Goal: Transaction & Acquisition: Purchase product/service

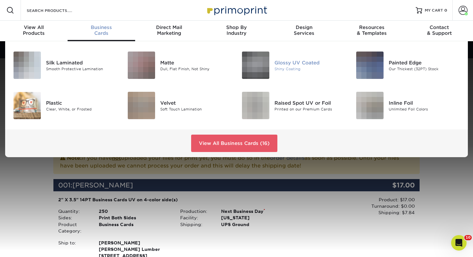
click at [292, 58] on div "Glossy UV Coated Shiny Coating" at bounding box center [313, 65] width 76 height 27
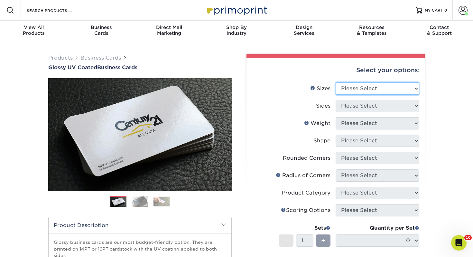
click at [365, 90] on select "Please Select 1.5" x 3.5" - Mini 1.75" x 3.5" - Mini 2" x 2" - Square 2" x 3" -…" at bounding box center [378, 88] width 84 height 12
select select "2.00x3.50"
click at [336, 82] on select "Please Select 1.5" x 3.5" - Mini 1.75" x 3.5" - Mini 2" x 2" - Square 2" x 3" -…" at bounding box center [378, 88] width 84 height 12
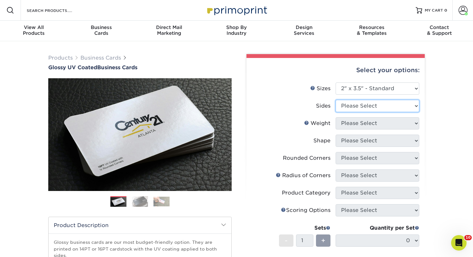
click at [365, 108] on select "Please Select Print Both Sides Print Front Only" at bounding box center [378, 106] width 84 height 12
select select "13abbda7-1d64-4f25-8bb2-c179b224825d"
click at [336, 100] on select "Please Select Print Both Sides Print Front Only" at bounding box center [378, 106] width 84 height 12
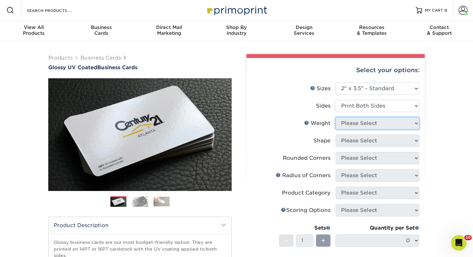
click at [351, 123] on select "Please Select" at bounding box center [378, 123] width 84 height 12
select select "14PT"
click at [336, 117] on select "Please Select 16PT 14PT" at bounding box center [378, 123] width 84 height 12
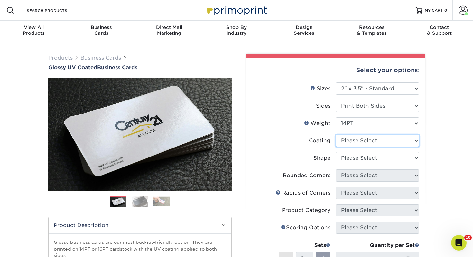
click at [363, 140] on select at bounding box center [378, 141] width 84 height 12
select select "ae367451-b2b8-45df-a344-0f05b6a12993"
click at [336, 135] on select at bounding box center [378, 141] width 84 height 12
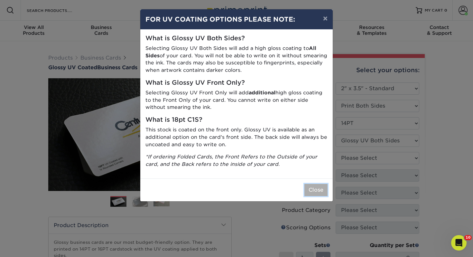
click at [325, 188] on button "Close" at bounding box center [316, 190] width 23 height 12
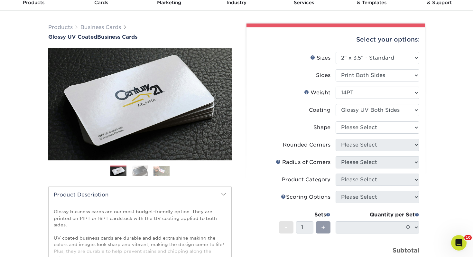
scroll to position [34, 0]
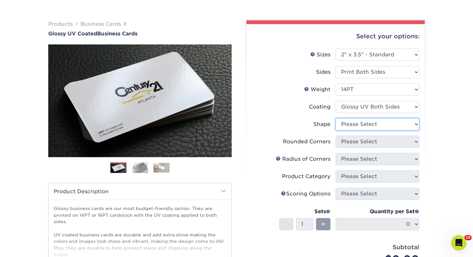
click at [364, 122] on select "Please Select Standard" at bounding box center [378, 124] width 84 height 12
select select "standard"
click at [336, 118] on select "Please Select Standard" at bounding box center [378, 124] width 84 height 12
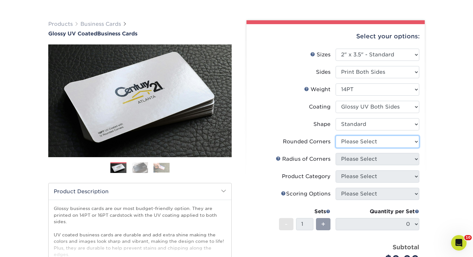
click at [348, 143] on select "Please Select Yes - Round 2 Corners Yes - Round 4 Corners No" at bounding box center [378, 142] width 84 height 12
select select "0"
click at [336, 136] on select "Please Select Yes - Round 2 Corners Yes - Round 4 Corners No" at bounding box center [378, 142] width 84 height 12
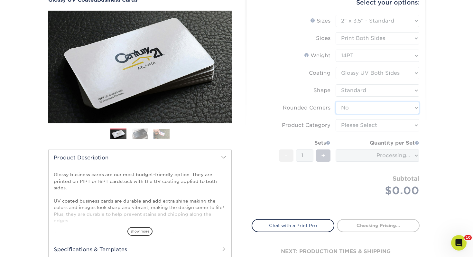
scroll to position [79, 0]
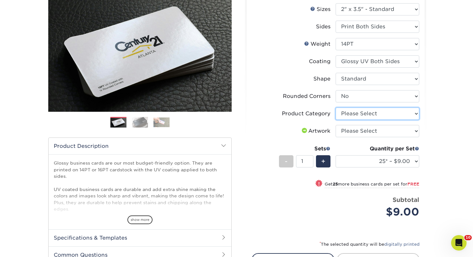
click at [349, 112] on select "Please Select Business Cards" at bounding box center [378, 114] width 84 height 12
select select "3b5148f1-0588-4f88-a218-97bcfdce65c1"
click at [336, 108] on select "Please Select Business Cards" at bounding box center [378, 114] width 84 height 12
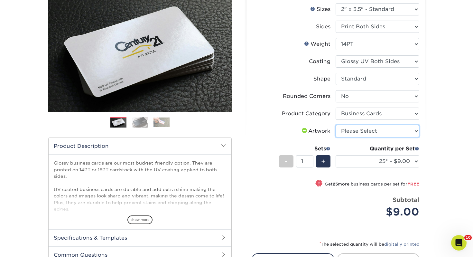
click at [353, 127] on select "Please Select I will upload files I need a design - $100" at bounding box center [378, 131] width 84 height 12
select select "upload"
click at [336, 125] on select "Please Select I will upload files I need a design - $100" at bounding box center [378, 131] width 84 height 12
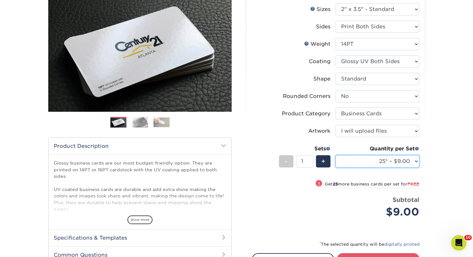
click at [377, 160] on select "25* – $9.00 50* – $9.00 100* – $9.00 250* – $17.00 500 – $33.00 1000 – $42.00 2…" at bounding box center [378, 161] width 84 height 12
select select "100* – $9.00"
click at [336, 155] on select "25* – $9.00 50* – $9.00 100* – $9.00 250* – $17.00 500 – $33.00 1000 – $42.00 2…" at bounding box center [378, 161] width 84 height 12
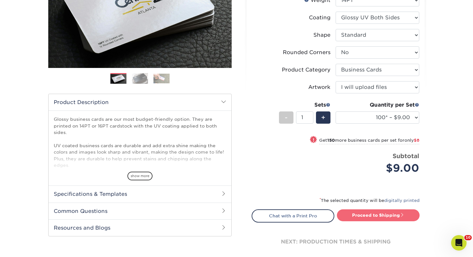
click at [375, 213] on link "Proceed to Shipping" at bounding box center [378, 215] width 83 height 12
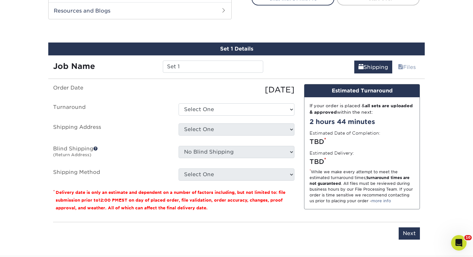
scroll to position [350, 0]
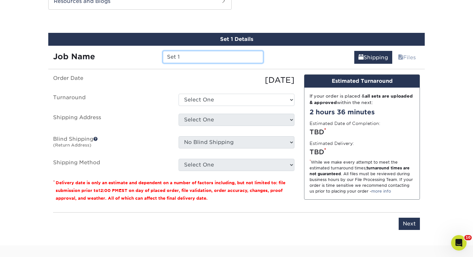
drag, startPoint x: 251, startPoint y: 55, endPoint x: 248, endPoint y: 54, distance: 3.8
click at [250, 55] on input "Set 1" at bounding box center [213, 57] width 100 height 12
drag, startPoint x: 245, startPoint y: 54, endPoint x: 52, endPoint y: 47, distance: 193.6
click at [52, 47] on div "Job Name Set 1" at bounding box center [158, 55] width 220 height 18
type input "[PERSON_NAME]"
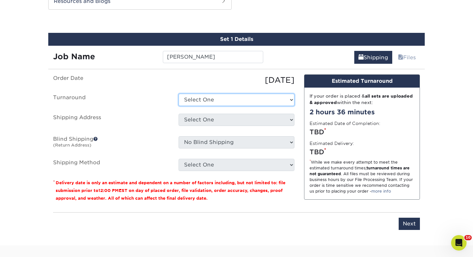
click at [193, 97] on select "Select One 2-4 Business Days 2 Day Next Business Day" at bounding box center [237, 100] width 116 height 12
select select "43800dee-37a1-44ea-97e0-42e3d5772687"
click at [179, 94] on select "Select One 2-4 Business Days 2 Day Next Business Day" at bounding box center [237, 100] width 116 height 12
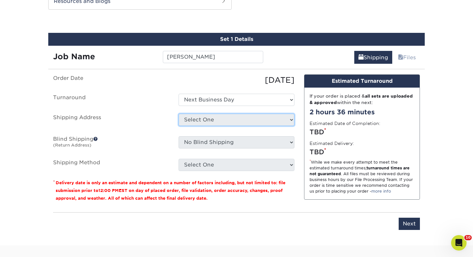
click at [207, 122] on select "Select One [PERSON_NAME], MI Akron, [GEOGRAPHIC_DATA]" at bounding box center [237, 120] width 116 height 12
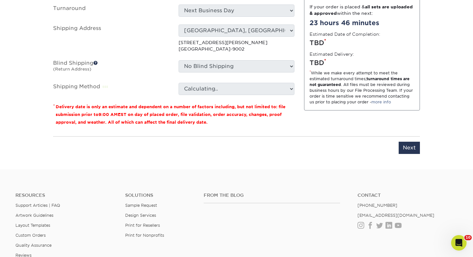
click at [207, 122] on small "Delivery date is only an estimate and dependent on a number of factors includin…" at bounding box center [171, 114] width 230 height 20
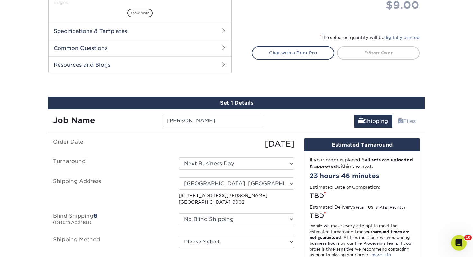
scroll to position [296, 0]
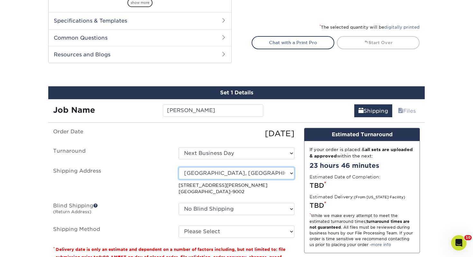
click at [224, 169] on select "Select One [PERSON_NAME], MI Akron, [GEOGRAPHIC_DATA]" at bounding box center [237, 173] width 116 height 12
select select "107711"
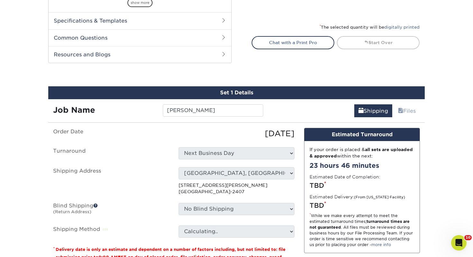
scroll to position [333, 0]
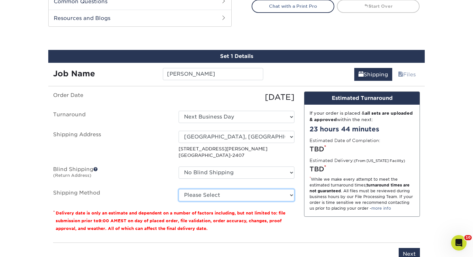
click at [221, 190] on select "Please Select Ground Shipping (+$7.84) 3 Day Shipping Service (+$15.36) 2 Day A…" at bounding box center [237, 195] width 116 height 12
select select "03"
click at [179, 189] on select "Please Select Ground Shipping (+$7.84) 3 Day Shipping Service (+$15.36) 2 Day A…" at bounding box center [237, 195] width 116 height 12
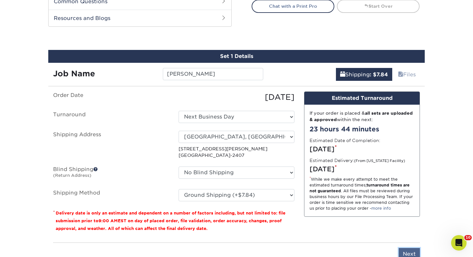
click at [410, 256] on input "Next" at bounding box center [409, 254] width 21 height 12
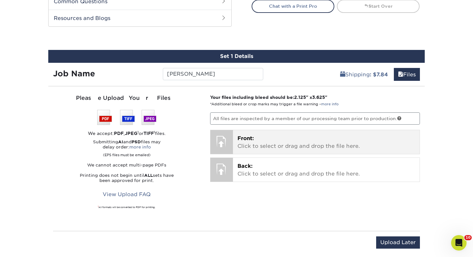
click at [291, 147] on p "Front: Click to select or drag and drop the file here." at bounding box center [327, 142] width 178 height 15
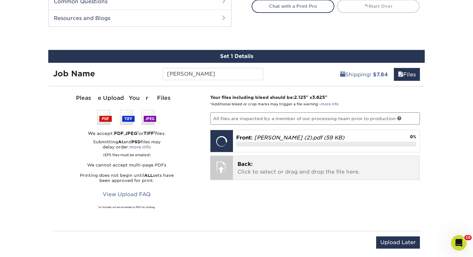
click at [282, 163] on p "Back: Click to select or drag and drop the file here." at bounding box center [327, 167] width 178 height 15
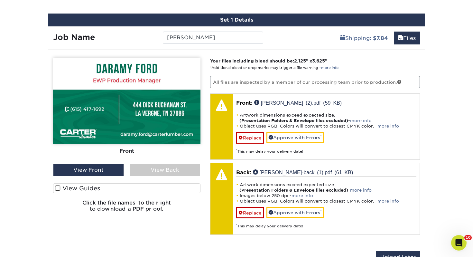
scroll to position [372, 0]
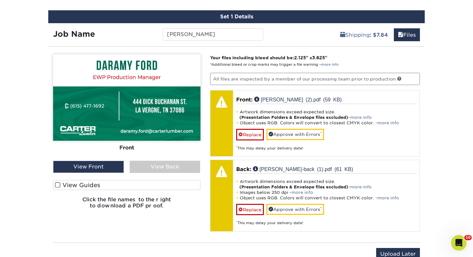
click at [71, 183] on label "View Guides" at bounding box center [126, 185] width 147 height 10
click at [0, 0] on input "View Guides" at bounding box center [0, 0] width 0 height 0
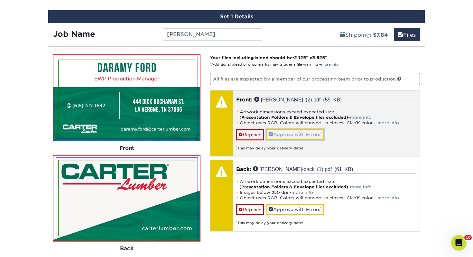
click at [295, 130] on link "Approve with Errors *" at bounding box center [296, 134] width 58 height 11
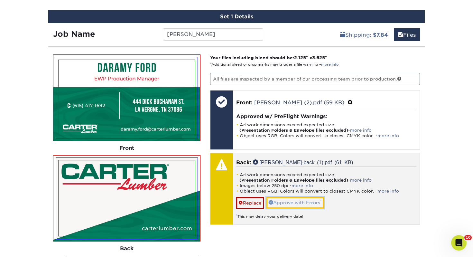
click at [299, 204] on link "Approve with Errors *" at bounding box center [296, 202] width 58 height 11
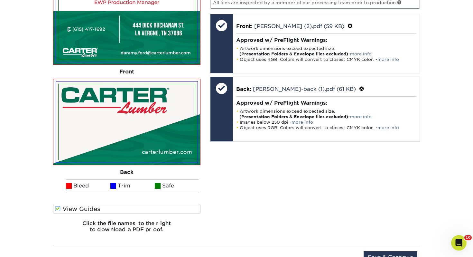
scroll to position [524, 0]
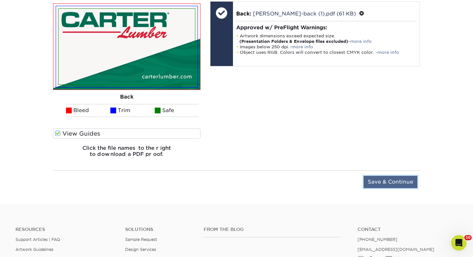
click at [382, 177] on input "Save & Continue" at bounding box center [391, 182] width 54 height 12
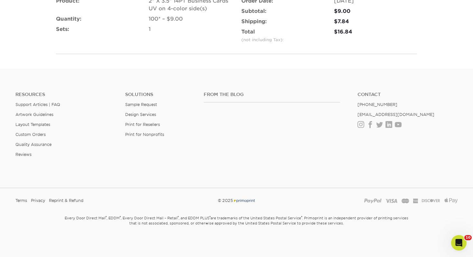
scroll to position [468, 0]
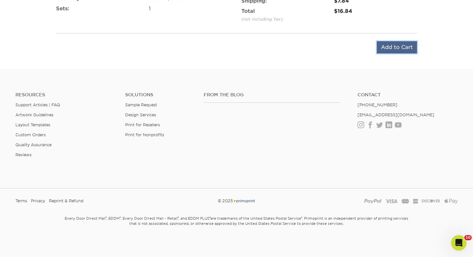
click at [410, 46] on input "Add to Cart" at bounding box center [397, 47] width 40 height 12
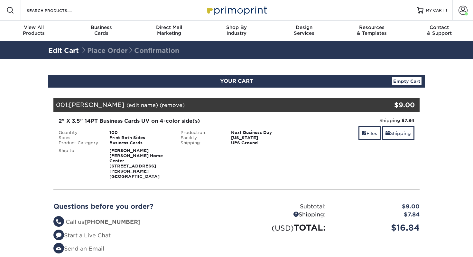
select select "107711"
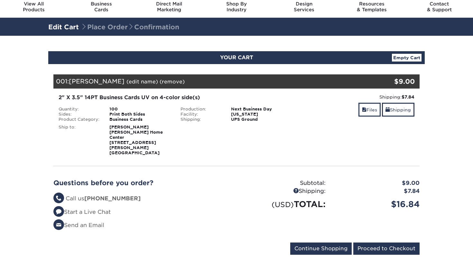
scroll to position [27, 0]
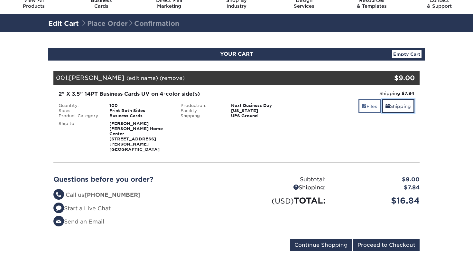
drag, startPoint x: 397, startPoint y: 109, endPoint x: 371, endPoint y: 109, distance: 26.4
click at [397, 109] on link "Shipping" at bounding box center [398, 106] width 33 height 14
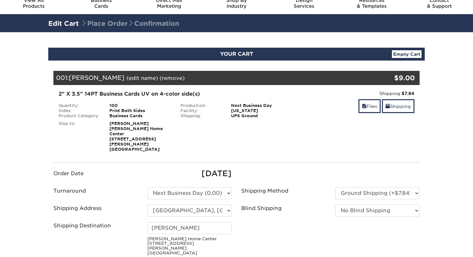
click at [196, 224] on div "Bill Jackson Kight Home Center 444 Dick Buchanan St La Vergne, TN 37086" at bounding box center [190, 239] width 94 height 34
drag, startPoint x: 197, startPoint y: 219, endPoint x: -11, endPoint y: 205, distance: 208.4
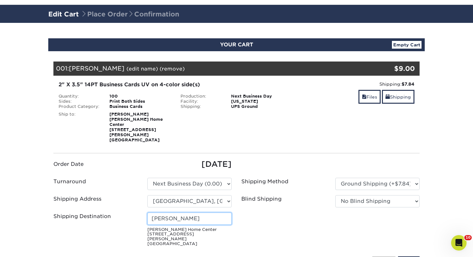
scroll to position [41, 0]
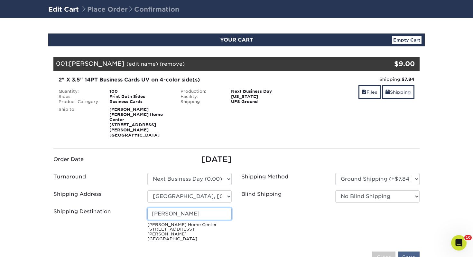
type input "[PERSON_NAME]"
click at [413, 251] on input "Save" at bounding box center [409, 257] width 22 height 12
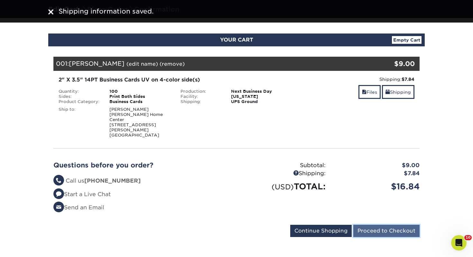
click at [400, 225] on input "Proceed to Checkout" at bounding box center [387, 231] width 66 height 12
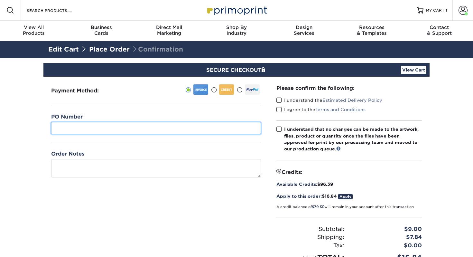
click at [216, 129] on input "text" at bounding box center [156, 128] width 210 height 12
click at [192, 125] on input "584`" at bounding box center [156, 128] width 210 height 12
type input "584"
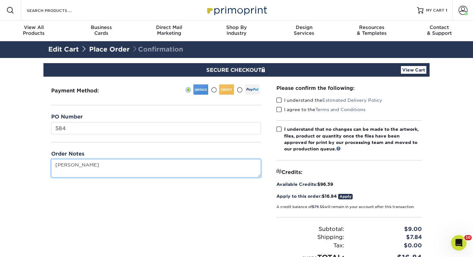
type textarea "[PERSON_NAME]"
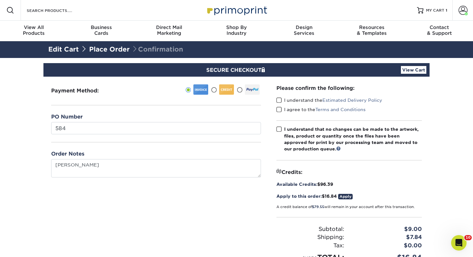
drag, startPoint x: 280, startPoint y: 99, endPoint x: 280, endPoint y: 104, distance: 4.5
click at [280, 99] on span at bounding box center [279, 100] width 5 height 6
click at [0, 0] on input "I understand the Estimated Delivery Policy" at bounding box center [0, 0] width 0 height 0
drag, startPoint x: 280, startPoint y: 107, endPoint x: 279, endPoint y: 117, distance: 10.1
click at [280, 107] on span at bounding box center [279, 110] width 5 height 6
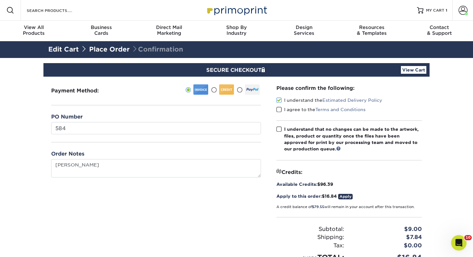
click at [0, 0] on input "I agree to the Terms and Conditions" at bounding box center [0, 0] width 0 height 0
click at [280, 134] on label "I understand that no changes can be made to the artwork, files, product or quan…" at bounding box center [350, 139] width 146 height 26
click at [0, 0] on input "I understand that no changes can be made to the artwork, files, product or quan…" at bounding box center [0, 0] width 0 height 0
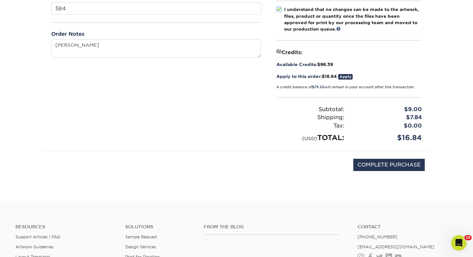
scroll to position [141, 0]
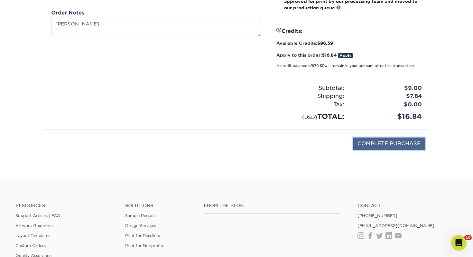
click at [381, 146] on input "COMPLETE PURCHASE" at bounding box center [389, 143] width 71 height 12
type input "PROCESSING, PLEASE WAIT..."
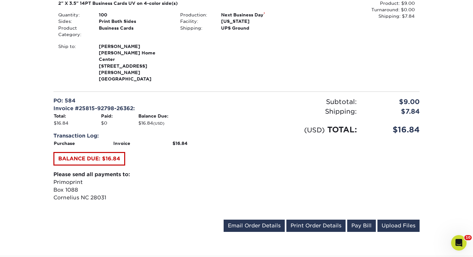
scroll to position [210, 0]
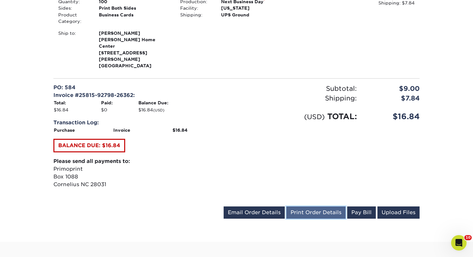
click at [316, 206] on link "Print Order Details" at bounding box center [316, 212] width 59 height 12
